Goal: Task Accomplishment & Management: Use online tool/utility

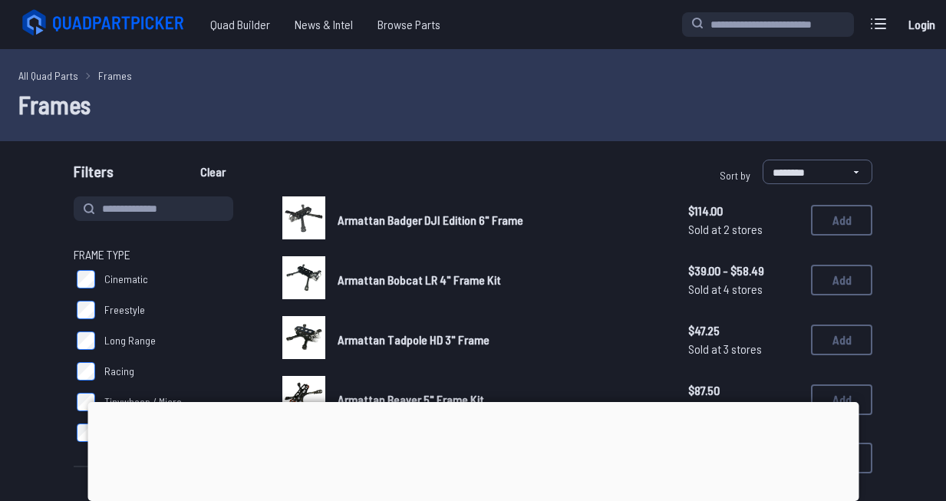
scroll to position [109, 0]
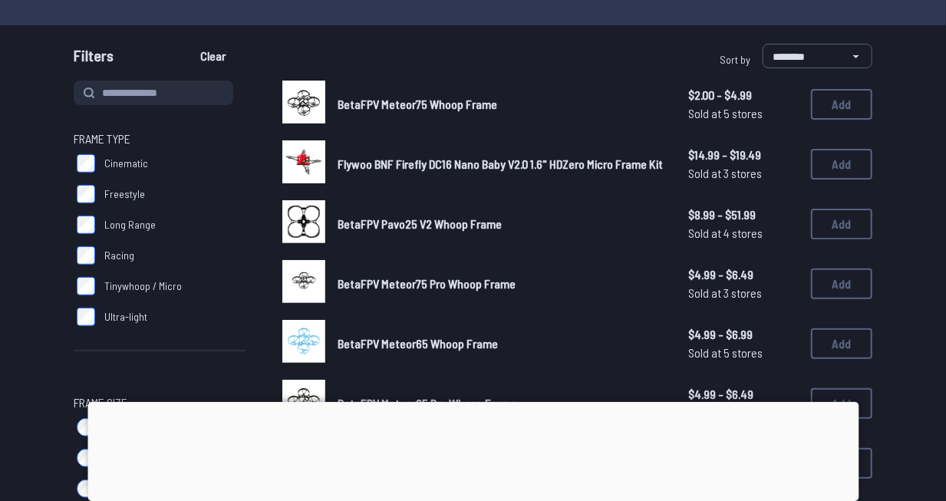
scroll to position [115, 0]
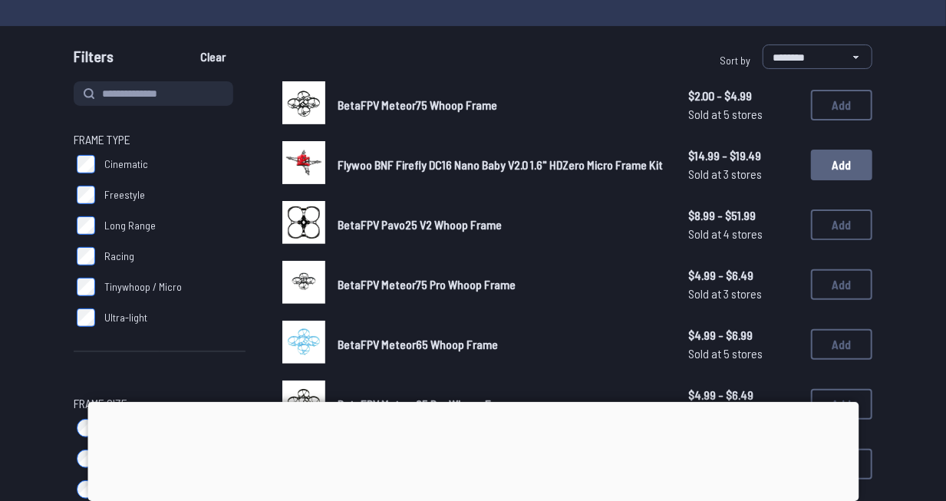
click at [840, 163] on button "Add" at bounding box center [841, 165] width 61 height 31
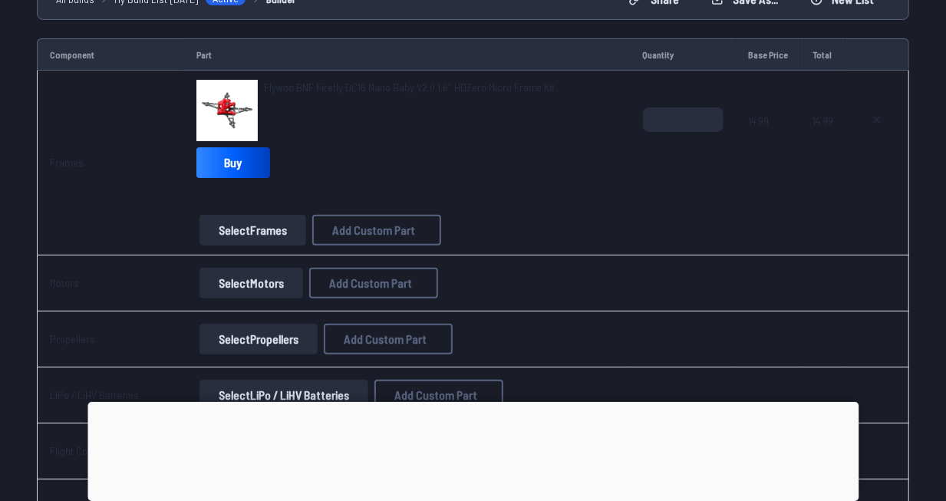
scroll to position [163, 0]
click at [283, 279] on button "Select Motors" at bounding box center [251, 283] width 104 height 31
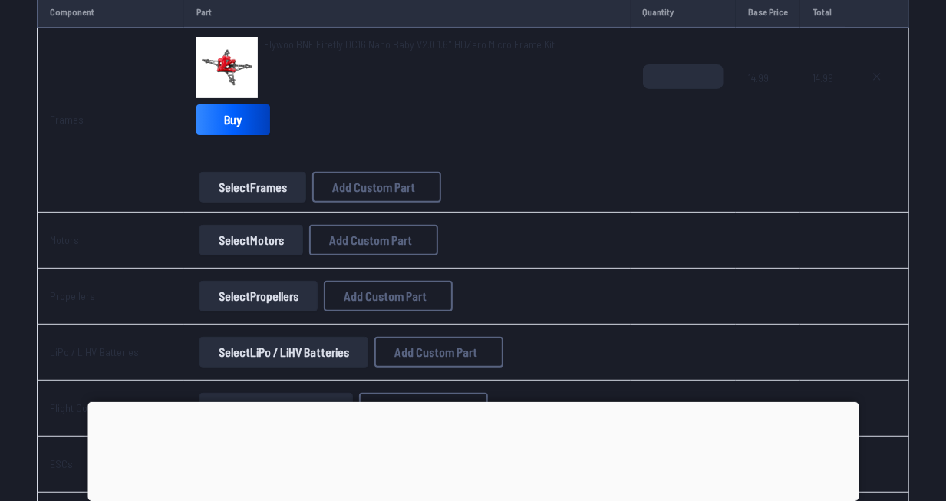
scroll to position [207, 0]
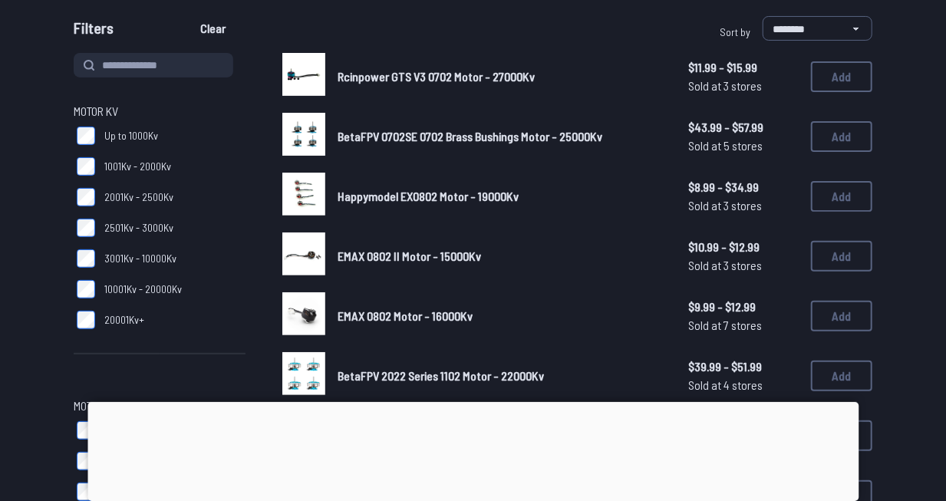
scroll to position [116, 0]
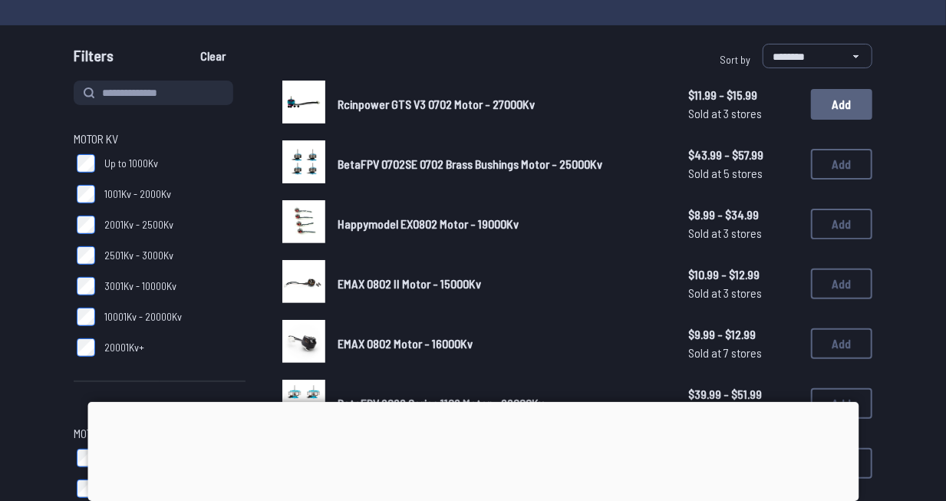
click at [849, 109] on button "Add" at bounding box center [841, 104] width 61 height 31
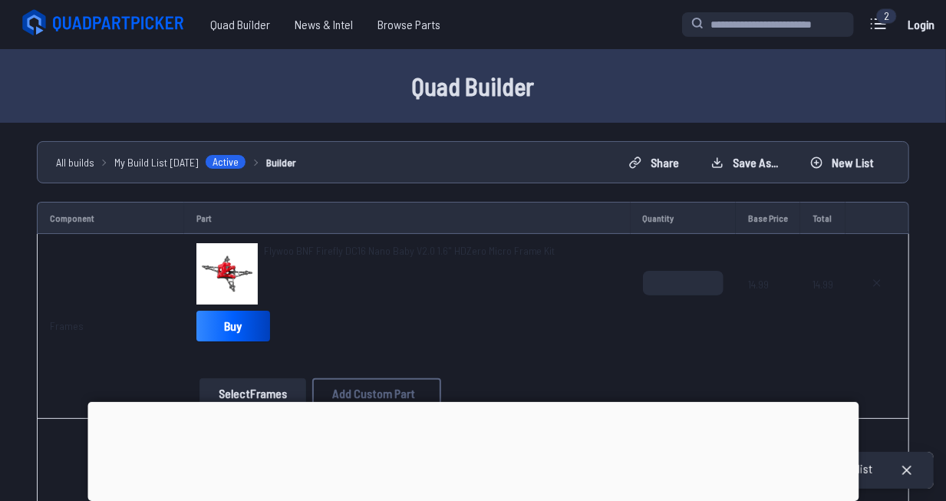
click at [471, 402] on div at bounding box center [472, 402] width 771 height 0
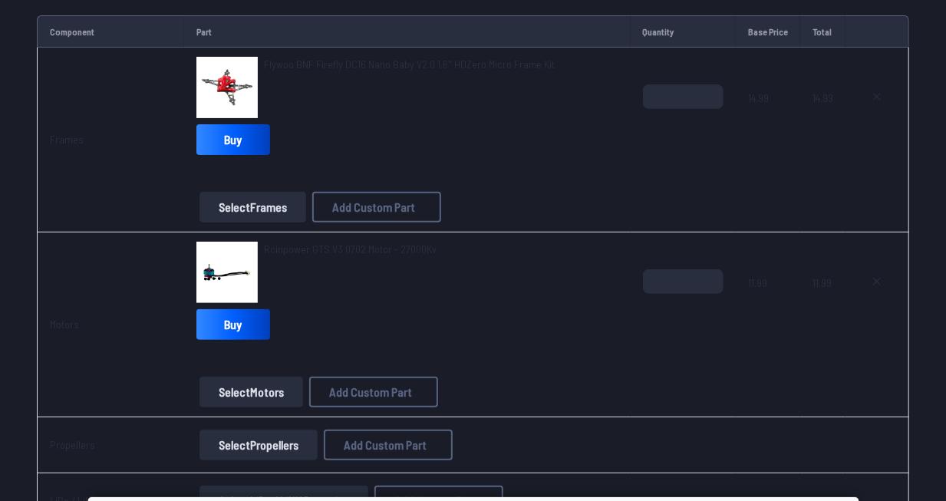
scroll to position [187, 0]
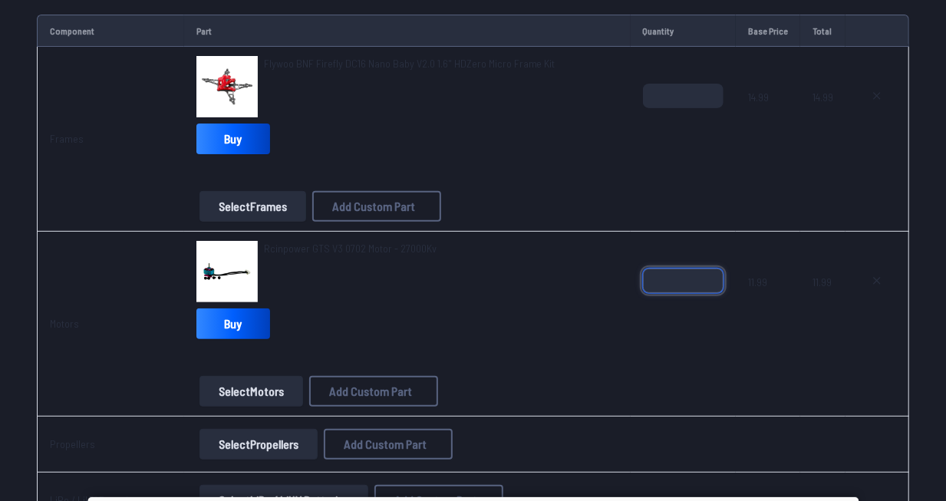
click at [682, 286] on input "*" at bounding box center [683, 280] width 81 height 25
click at [709, 278] on input "*" at bounding box center [683, 280] width 81 height 25
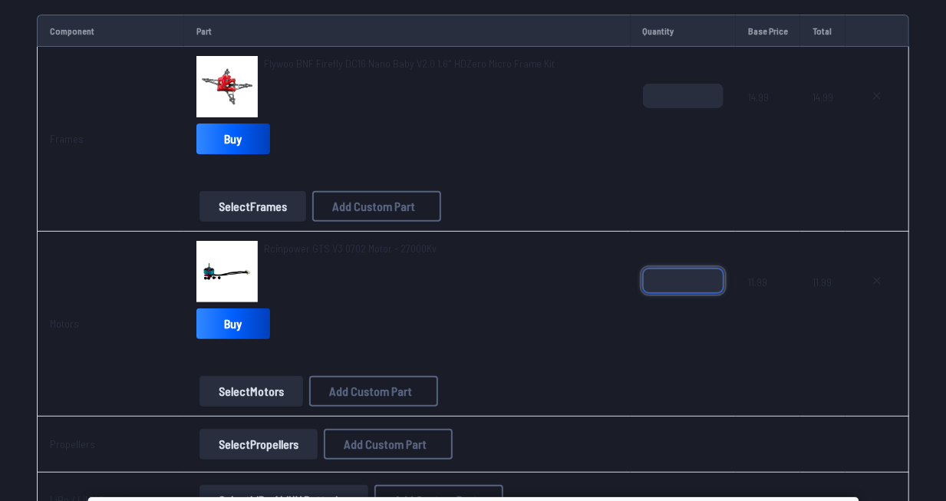
type input "*"
click at [711, 282] on input "*" at bounding box center [683, 280] width 81 height 25
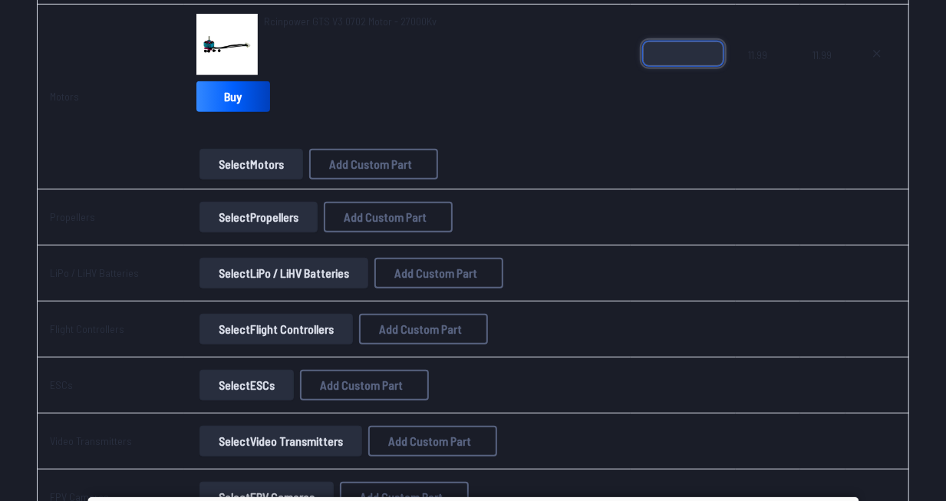
scroll to position [415, 0]
click at [277, 218] on button "Select Propellers" at bounding box center [258, 216] width 118 height 31
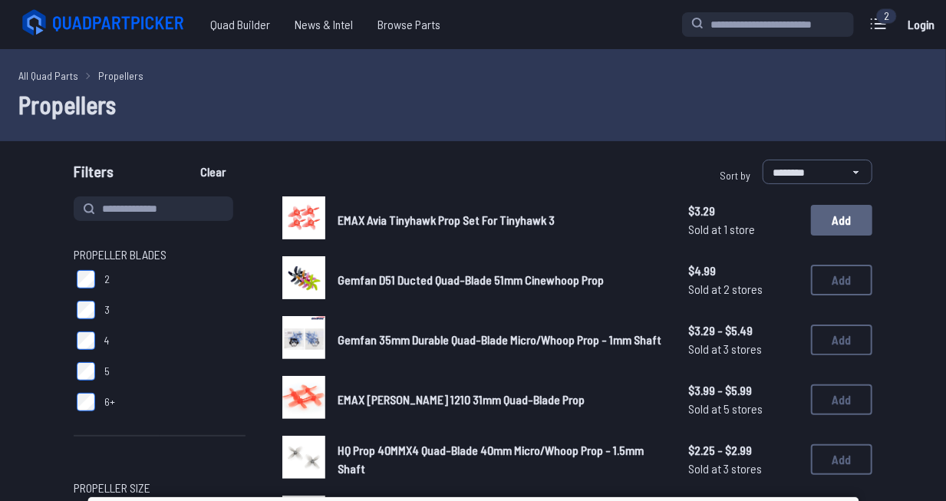
click at [838, 224] on button "Add" at bounding box center [841, 220] width 61 height 31
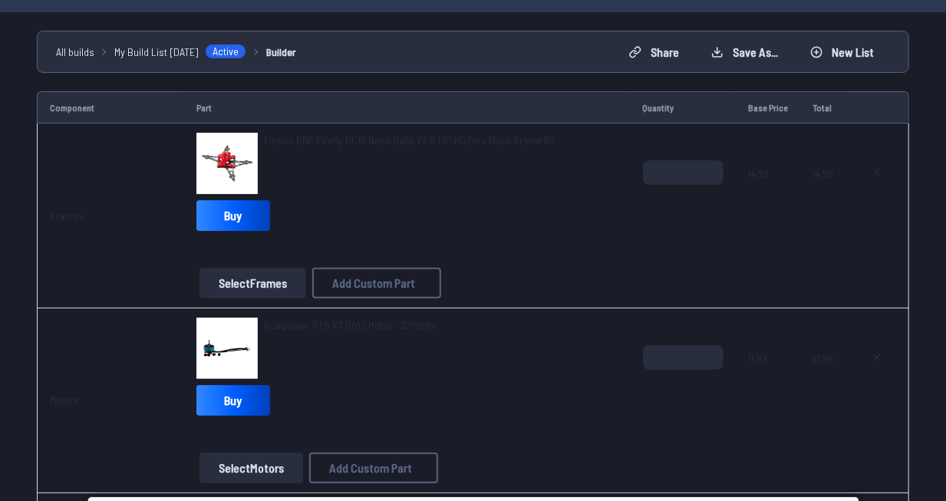
scroll to position [301, 0]
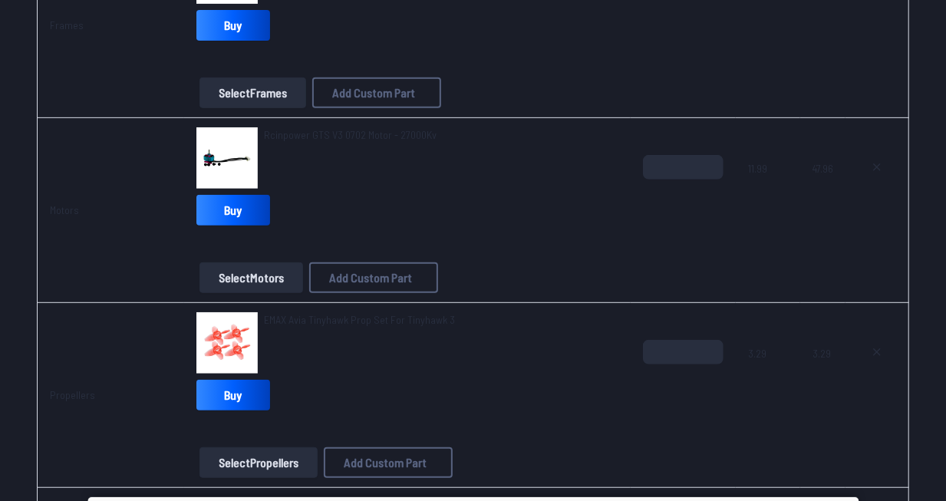
click at [298, 131] on span "Rcinpower GTS V3 0702 Motor - 27000Kv" at bounding box center [350, 134] width 173 height 13
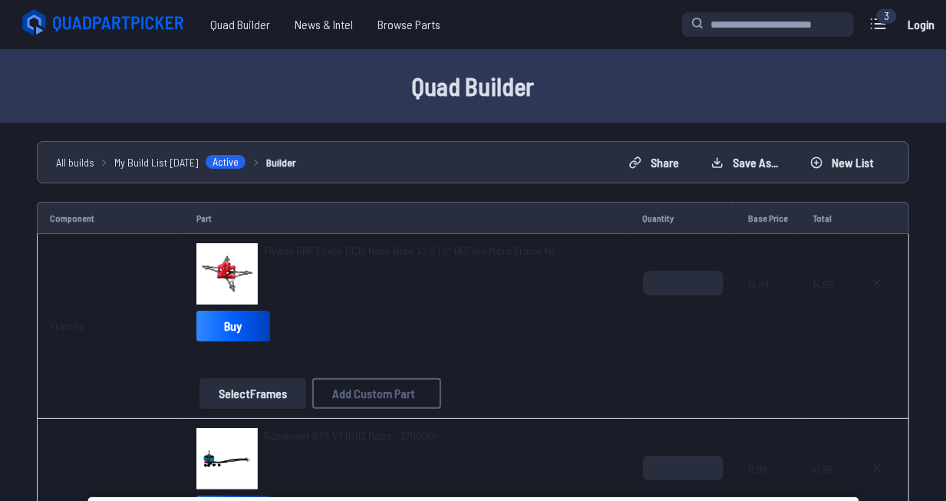
scroll to position [301, 0]
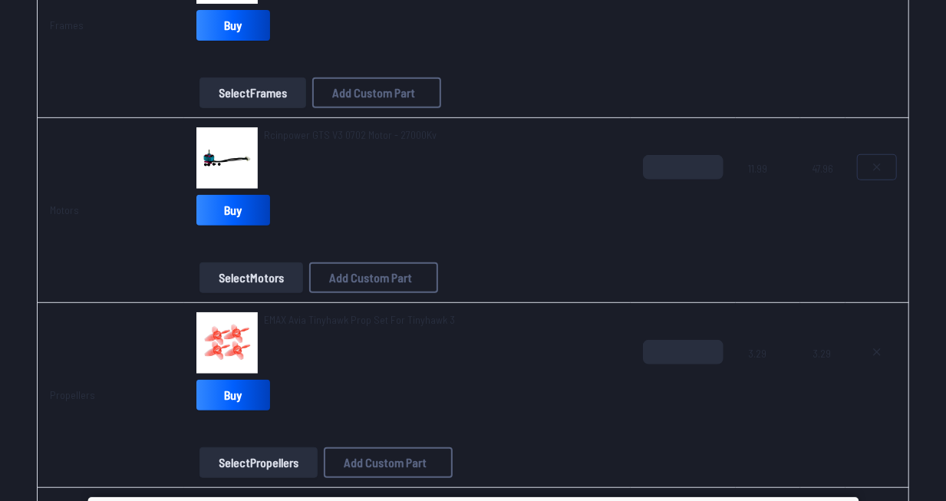
click at [877, 161] on icon at bounding box center [877, 167] width 12 height 12
type textarea "**********"
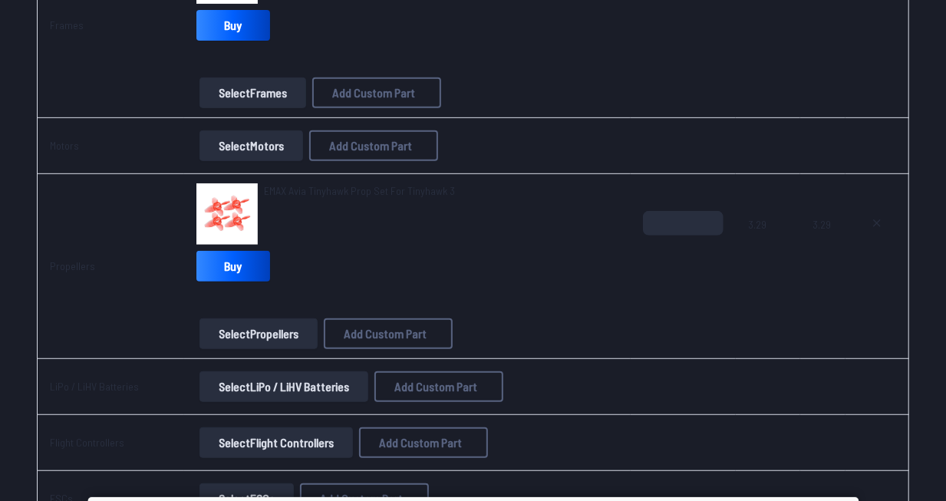
scroll to position [176, 0]
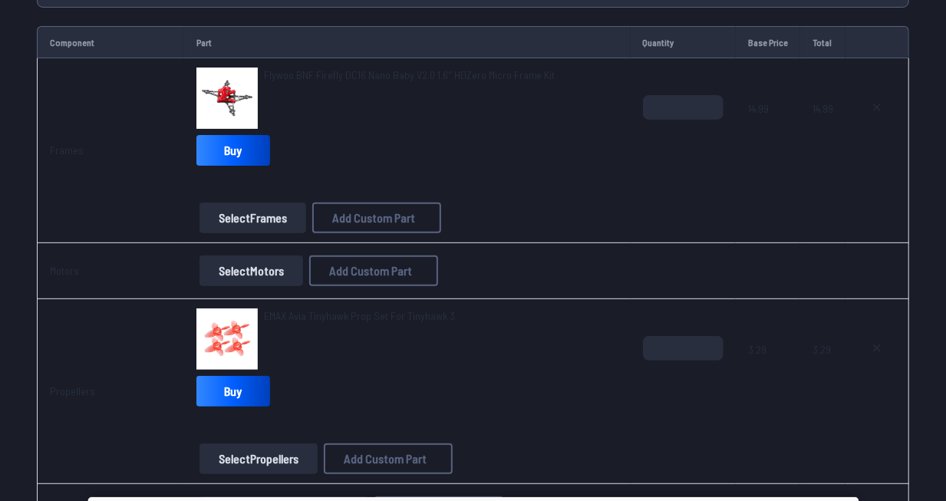
click at [265, 271] on button "Select Motors" at bounding box center [251, 270] width 104 height 31
click at [236, 268] on button "Select Motors" at bounding box center [251, 270] width 104 height 31
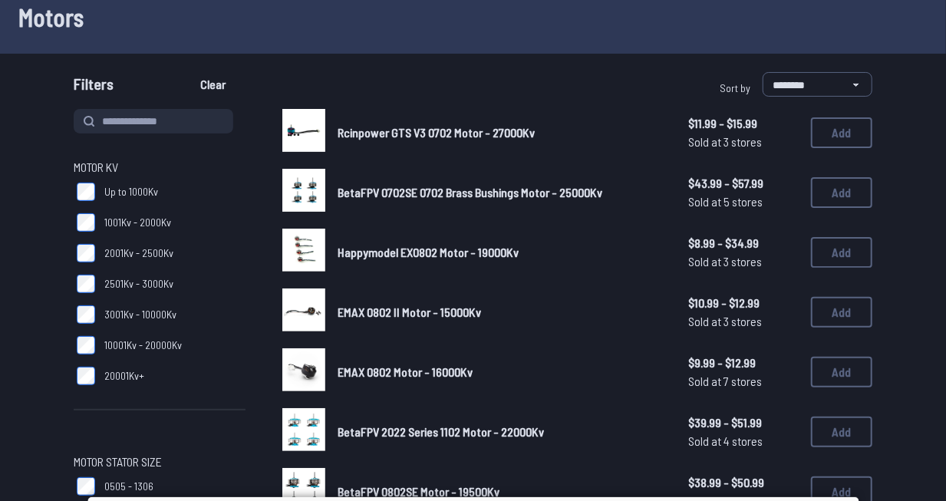
scroll to position [87, 0]
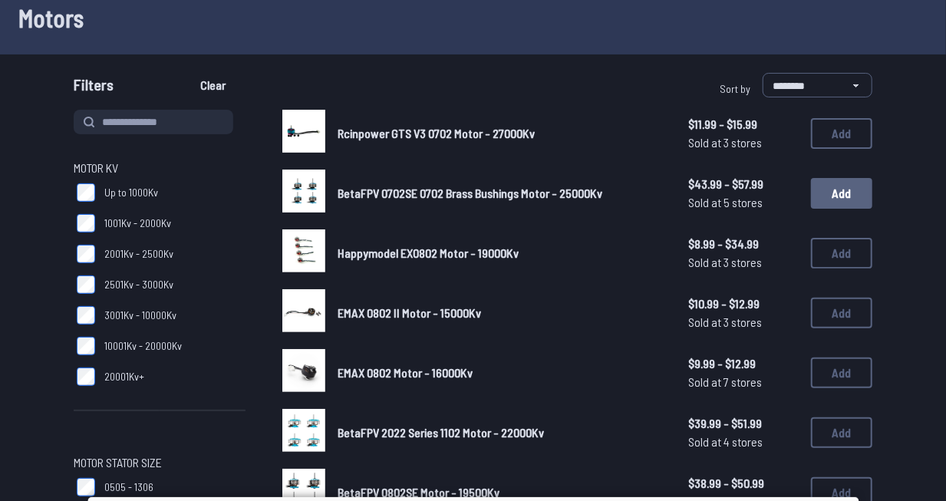
click at [843, 196] on button "Add" at bounding box center [841, 193] width 61 height 31
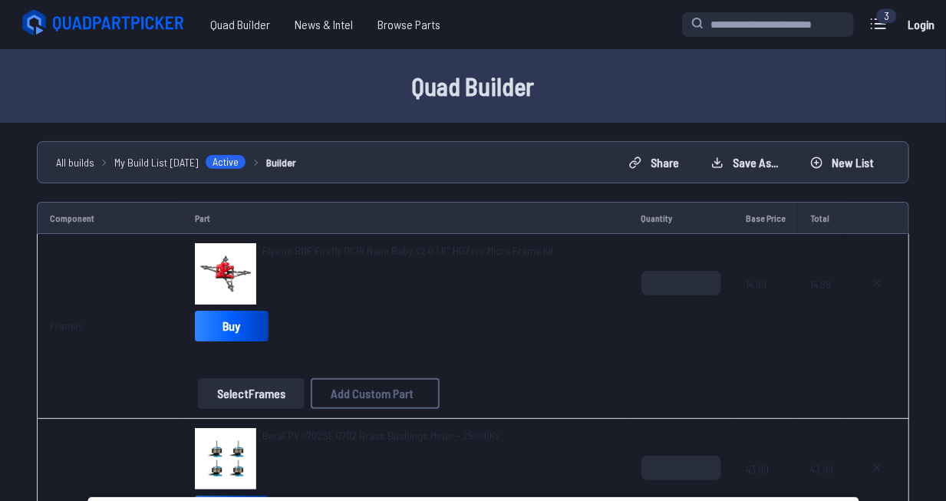
scroll to position [203, 0]
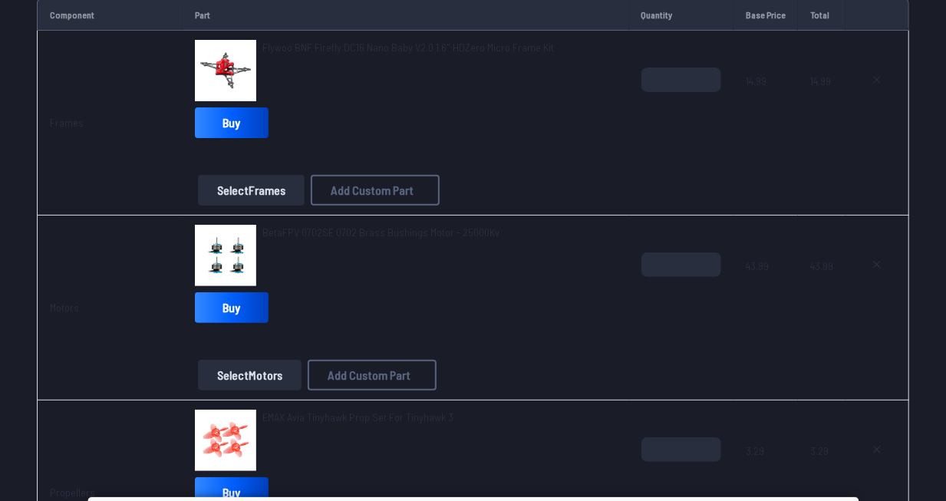
click at [364, 232] on span "BetaFPV 0702SE 0702 Brass Bushings Motor - 25000Kv" at bounding box center [380, 232] width 237 height 13
click at [323, 226] on span "BetaFPV 0702SE 0702 Brass Bushings Motor - 25000Kv" at bounding box center [380, 232] width 237 height 13
click at [282, 230] on span "BetaFPV 0702SE 0702 Brass Bushings Motor - 25000Kv" at bounding box center [380, 232] width 237 height 13
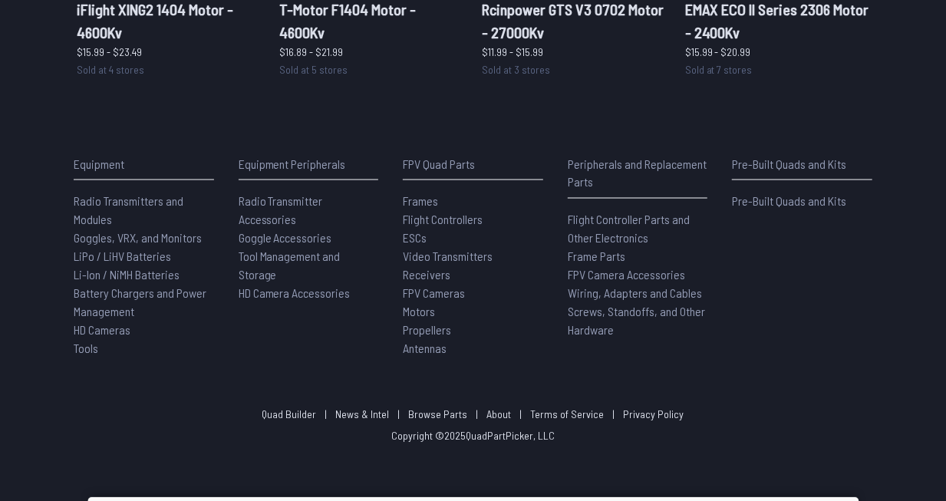
scroll to position [1231, 0]
click at [780, 161] on p "Pre-Built Quads and Kits" at bounding box center [802, 165] width 140 height 18
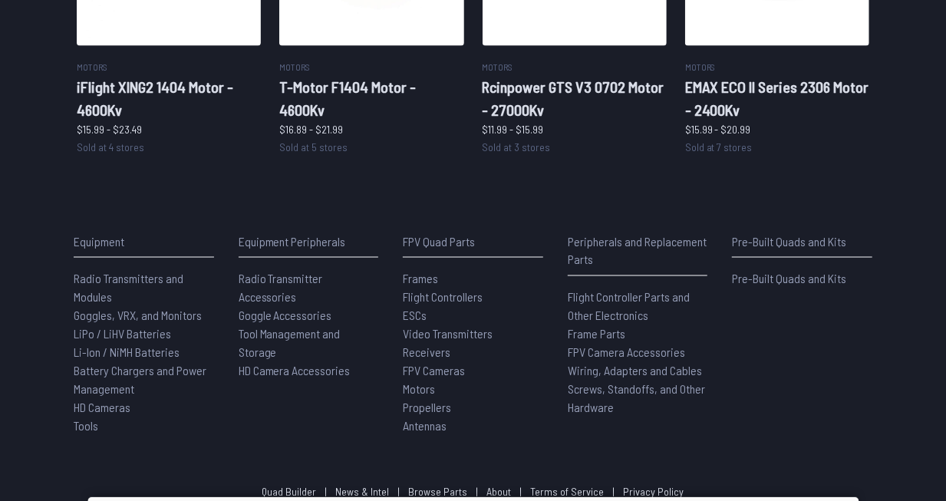
scroll to position [1154, 0]
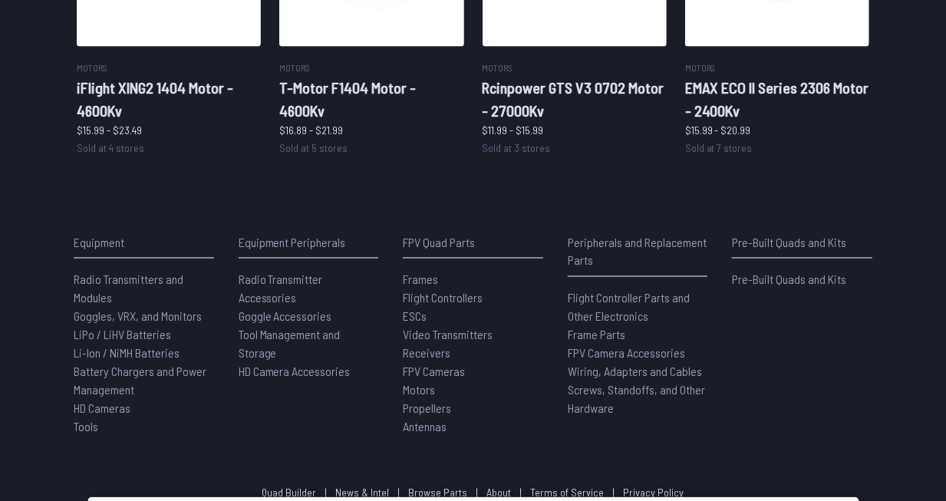
click at [820, 239] on p "Pre-Built Quads and Kits" at bounding box center [802, 242] width 140 height 18
click at [786, 278] on span "Pre-Built Quads and Kits" at bounding box center [789, 279] width 114 height 15
click at [756, 275] on span "Pre-Built Quads and Kits" at bounding box center [789, 279] width 114 height 15
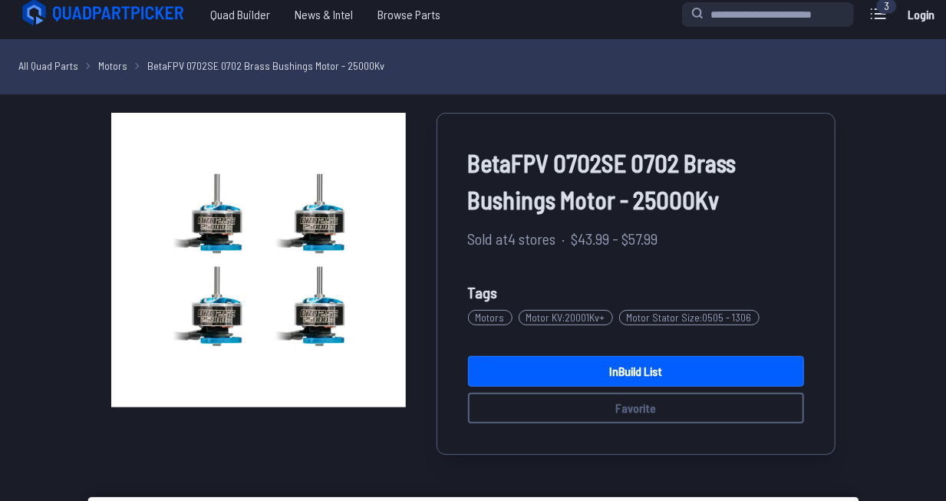
scroll to position [0, 0]
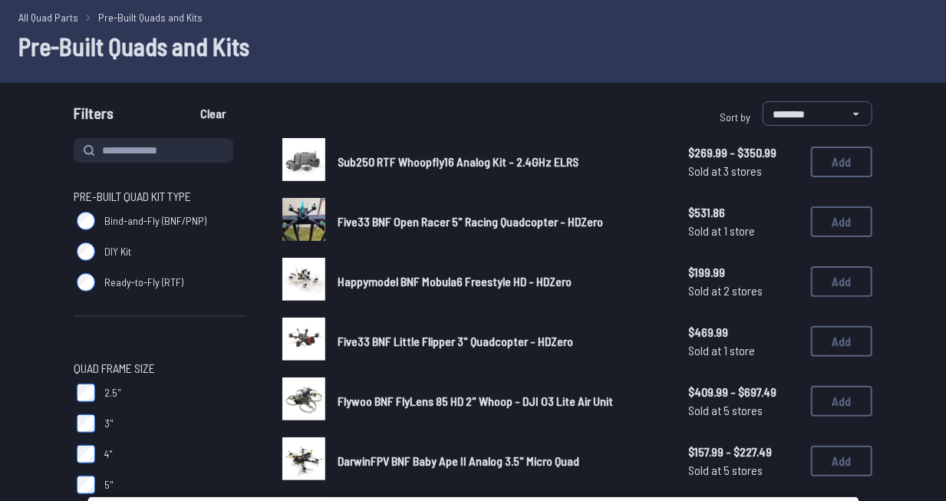
scroll to position [63, 0]
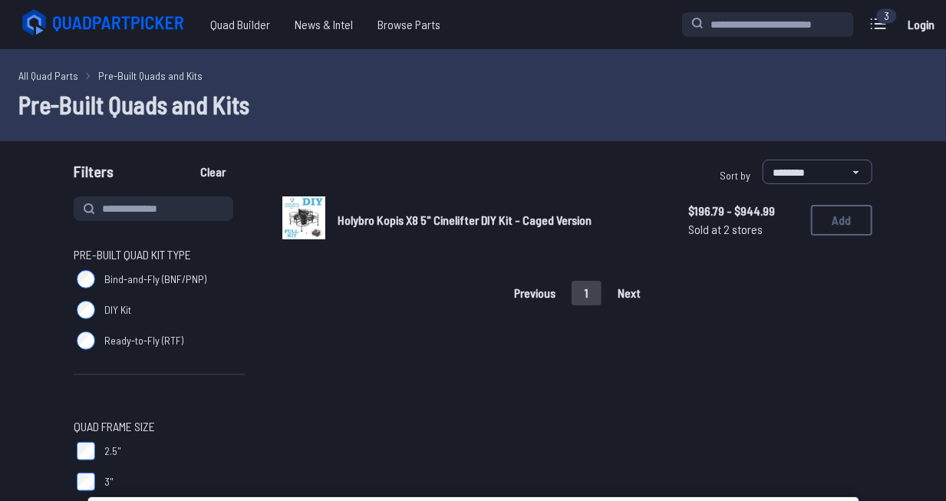
scroll to position [64, 0]
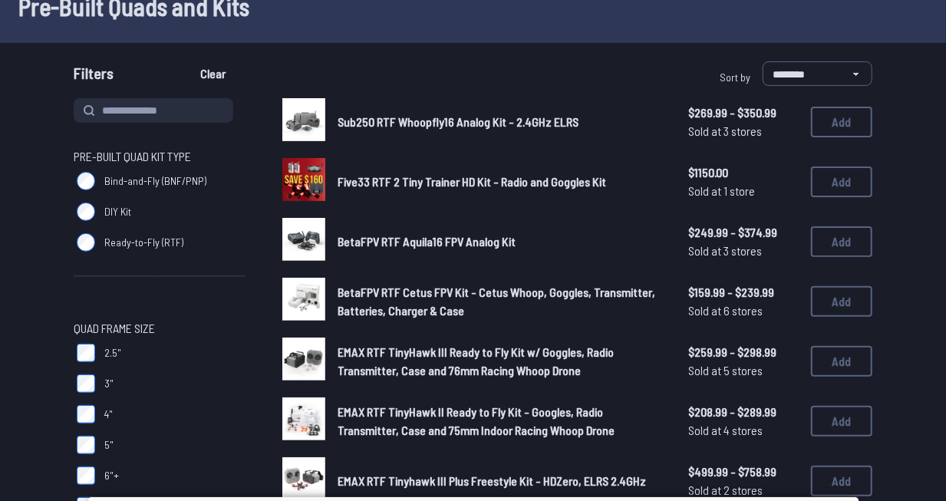
scroll to position [106, 0]
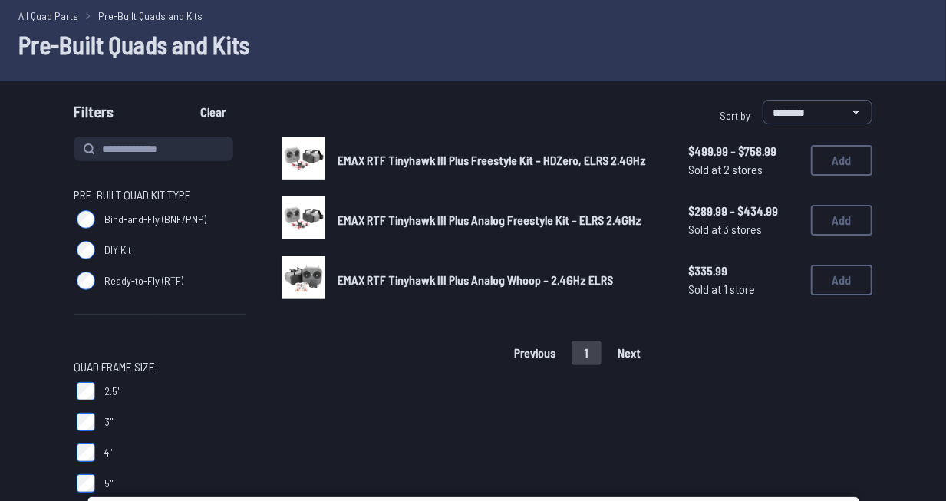
scroll to position [39, 0]
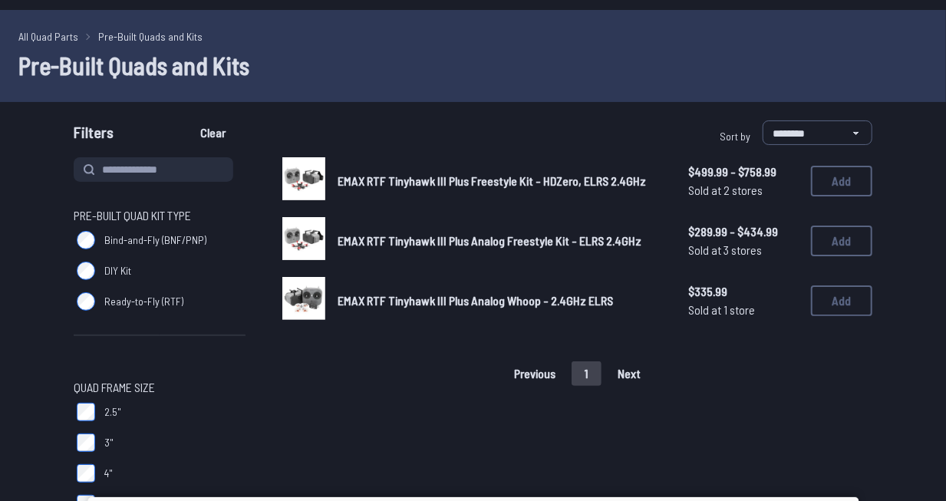
click at [425, 183] on span "EMAX RTF Tinyhawk III Plus Freestyle Kit - HDZero, ELRS 2.4GHz" at bounding box center [492, 180] width 308 height 15
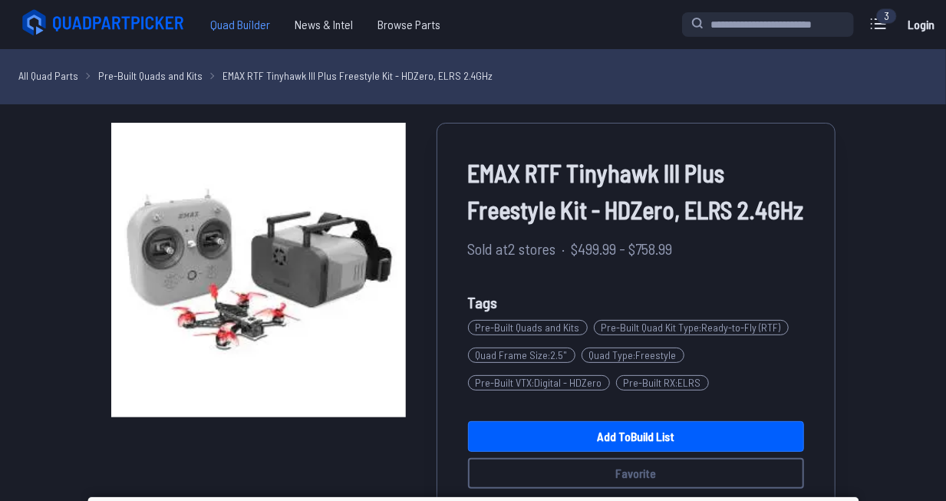
click at [228, 25] on span "Quad Builder" at bounding box center [240, 24] width 84 height 31
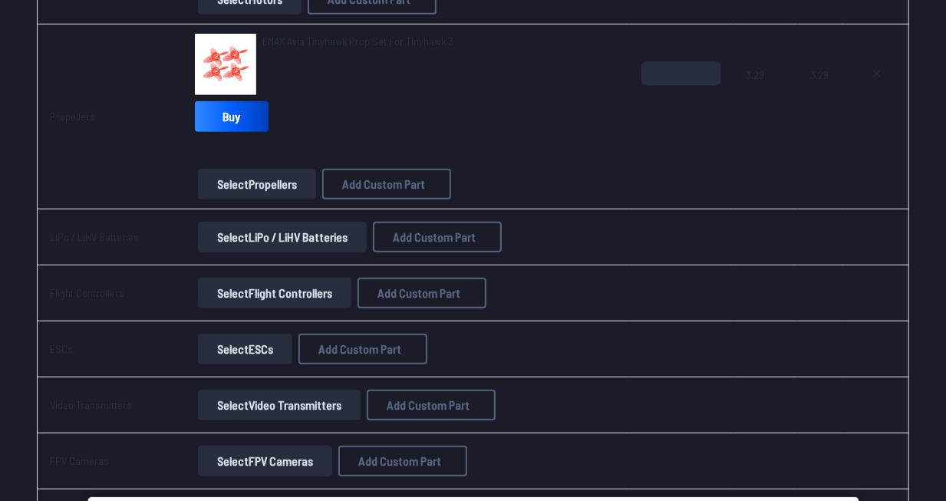
scroll to position [580, 0]
click at [329, 230] on button "Select LiPo / LiHV Batteries" at bounding box center [282, 236] width 169 height 31
click at [265, 229] on button "Select LiPo / LiHV Batteries" at bounding box center [282, 236] width 169 height 31
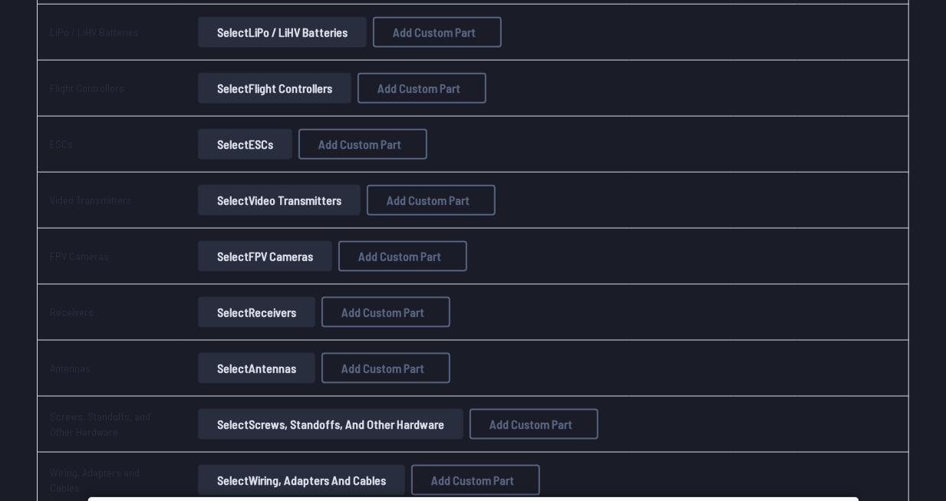
scroll to position [786, 0]
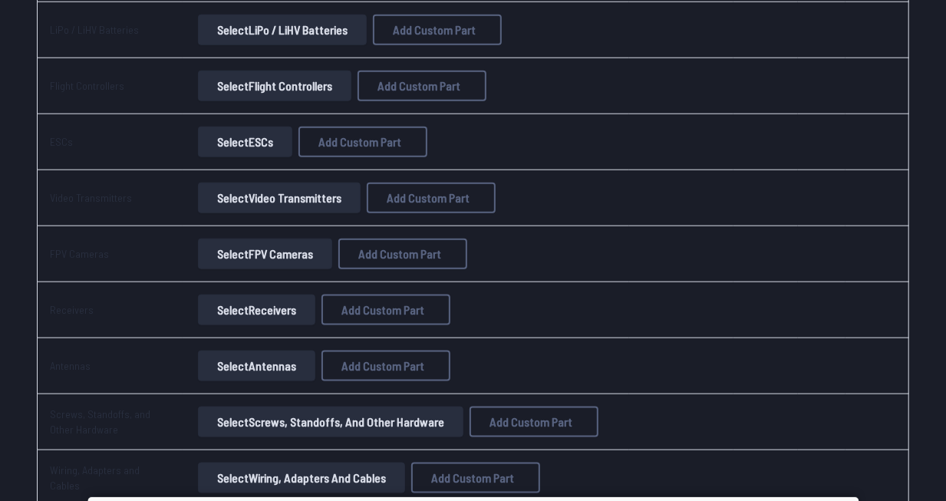
scroll to position [943, 0]
